Goal: Check status: Check status

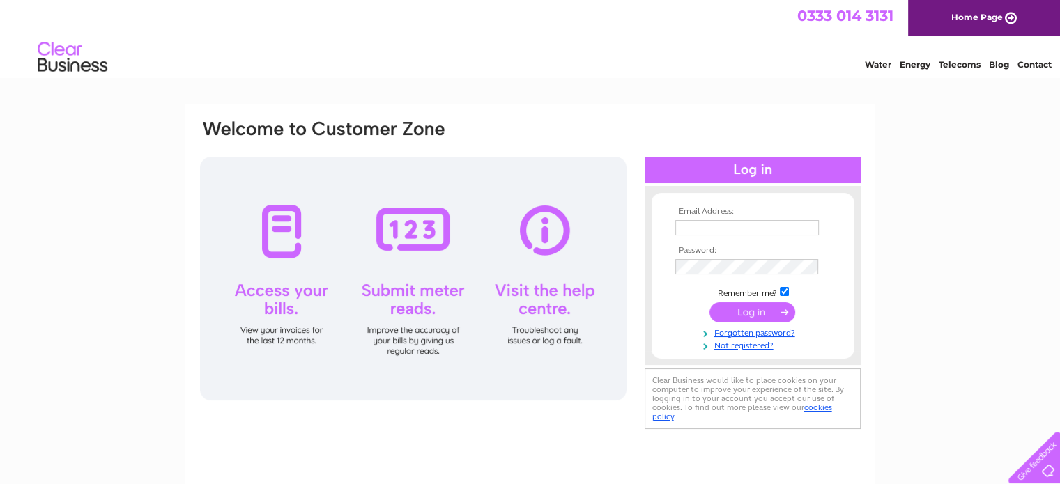
type input "[EMAIL_ADDRESS][DOMAIN_NAME]"
click at [752, 305] on input "submit" at bounding box center [753, 313] width 86 height 20
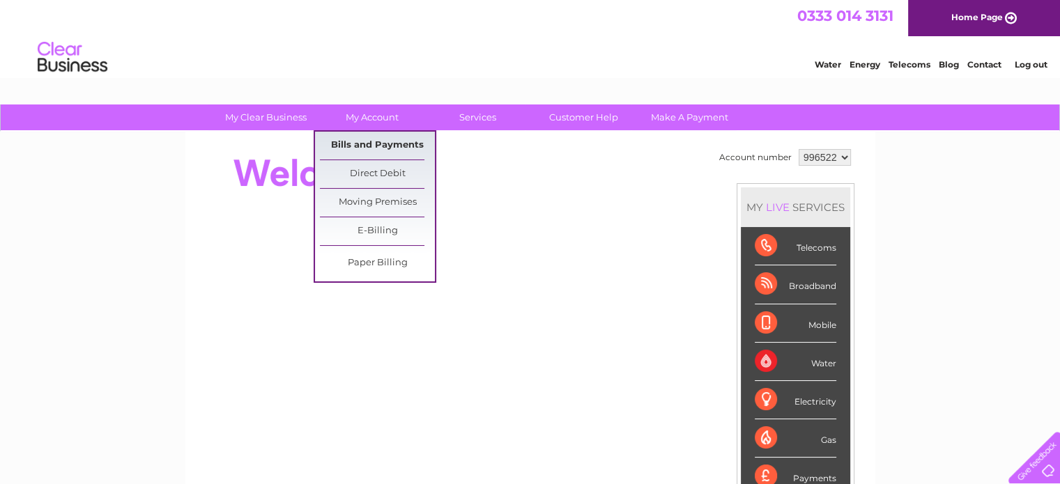
click at [390, 148] on link "Bills and Payments" at bounding box center [377, 146] width 115 height 28
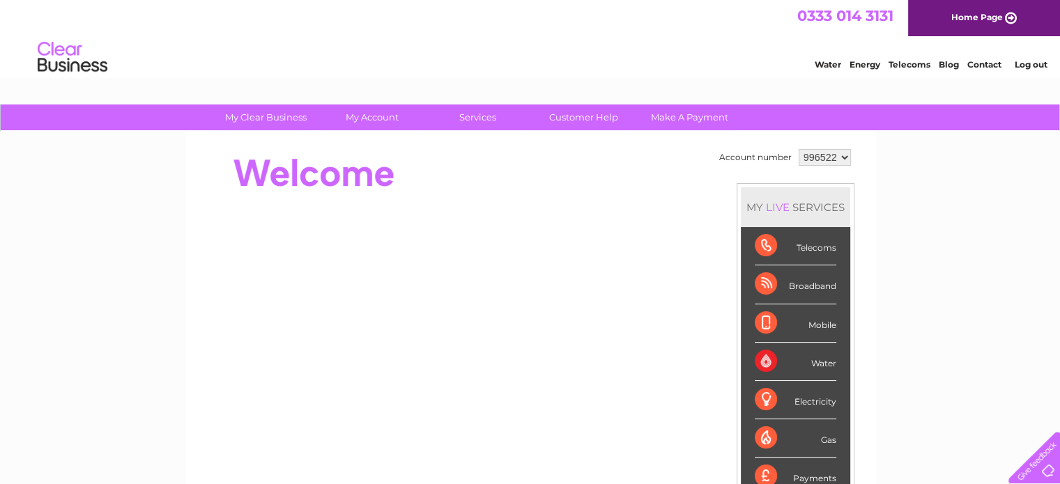
click at [835, 157] on select "996522" at bounding box center [825, 157] width 52 height 17
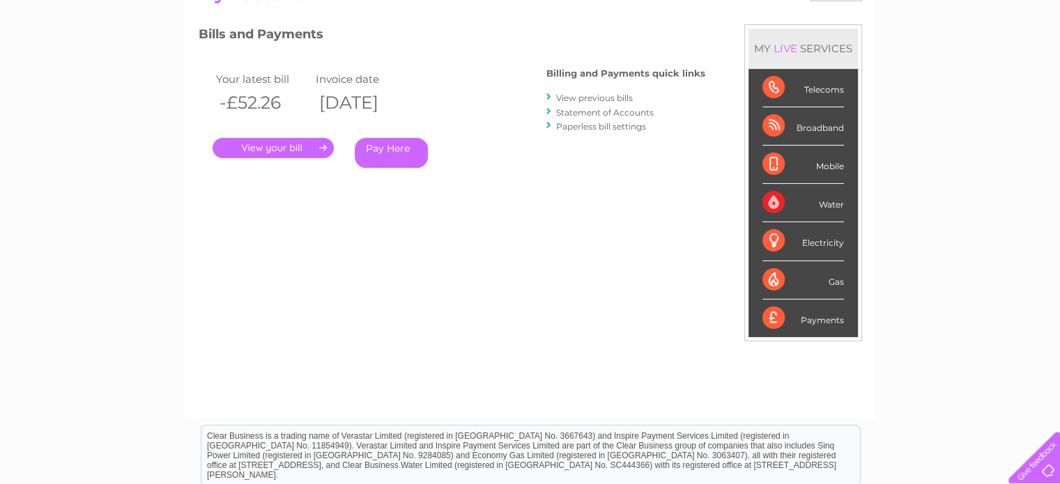
scroll to position [176, 0]
